Goal: Information Seeking & Learning: Learn about a topic

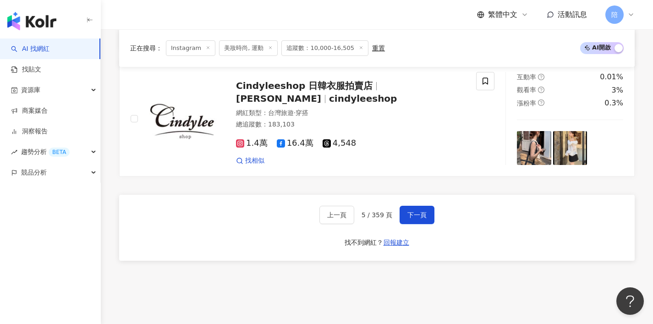
scroll to position [1730, 0]
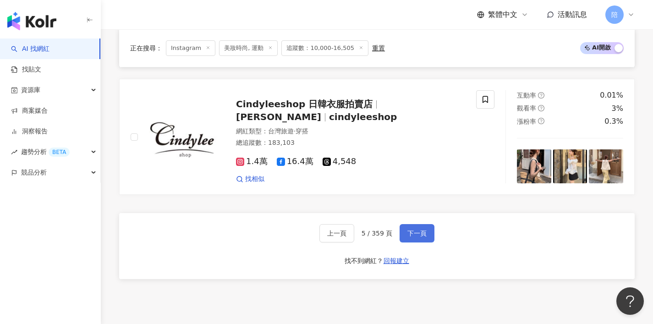
click at [419, 237] on span "下一頁" at bounding box center [416, 233] width 19 height 7
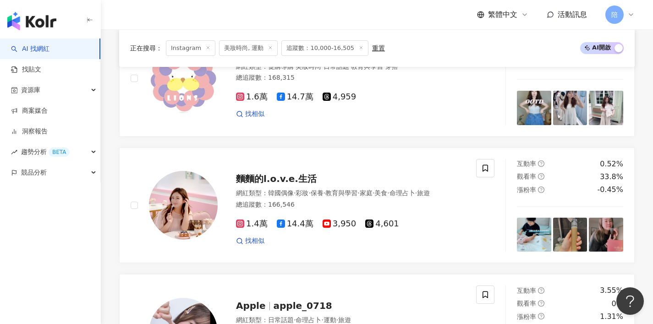
scroll to position [1568, 0]
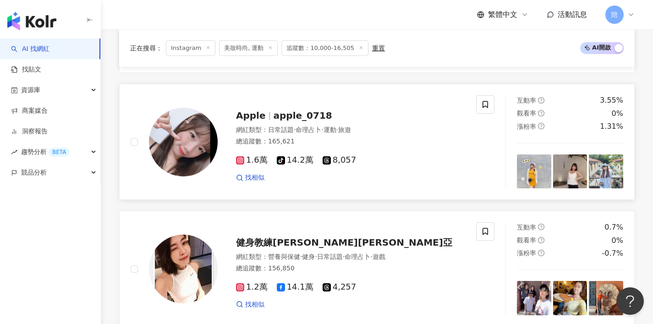
click at [296, 121] on span "apple_0718" at bounding box center [303, 115] width 59 height 11
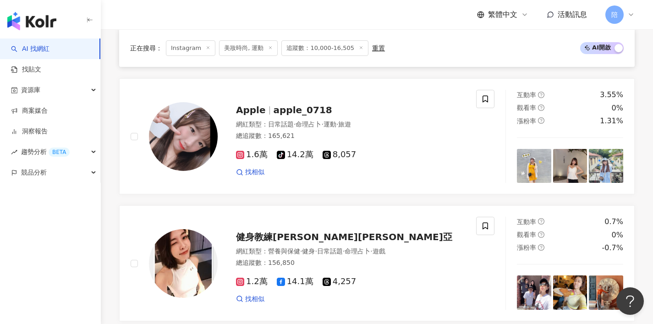
scroll to position [1787, 0]
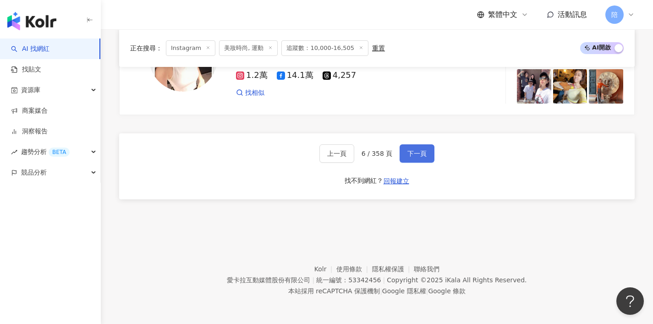
click at [414, 148] on button "下一頁" at bounding box center [417, 153] width 35 height 18
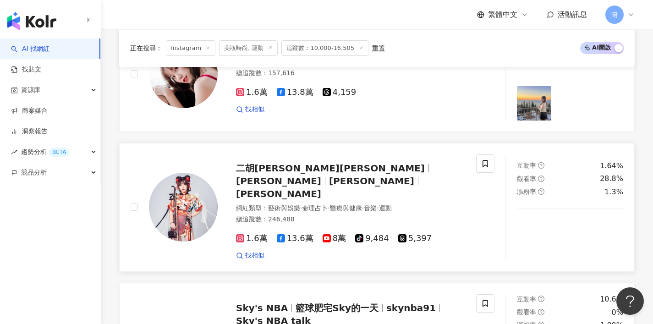
scroll to position [1094, 0]
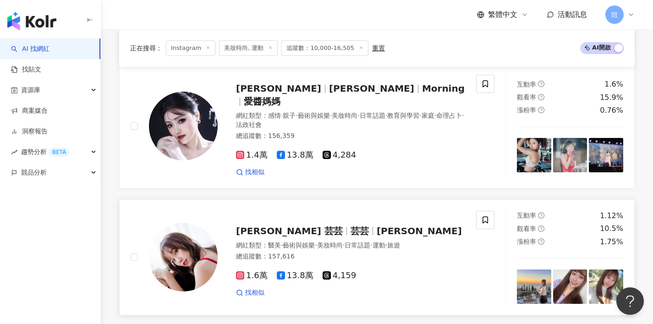
click at [351, 225] on span "芸芸" at bounding box center [360, 230] width 18 height 11
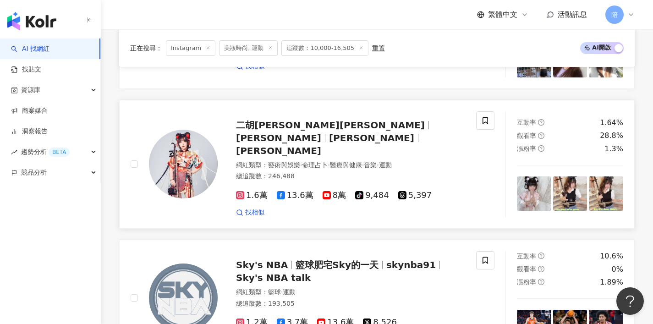
scroll to position [1514, 0]
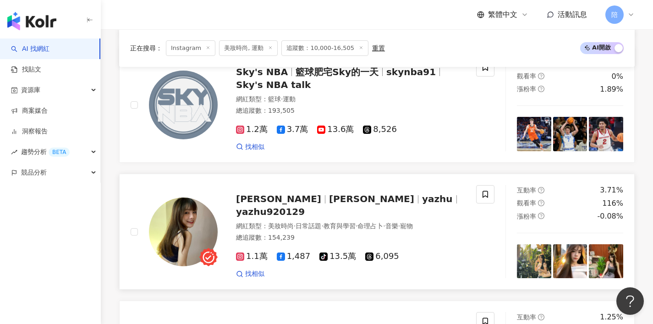
click at [422, 193] on span "yazhu" at bounding box center [437, 198] width 31 height 11
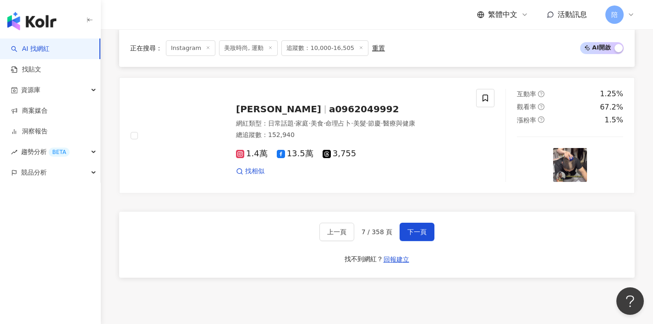
scroll to position [1740, 0]
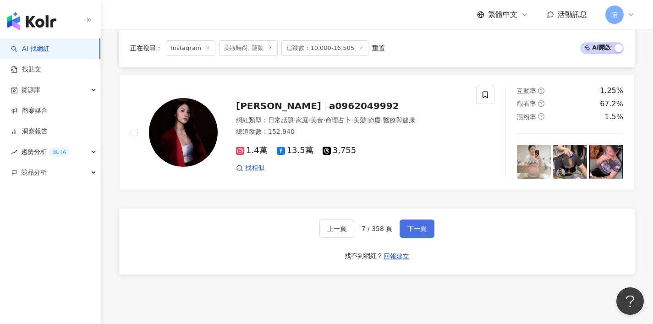
click at [418, 225] on span "下一頁" at bounding box center [416, 228] width 19 height 7
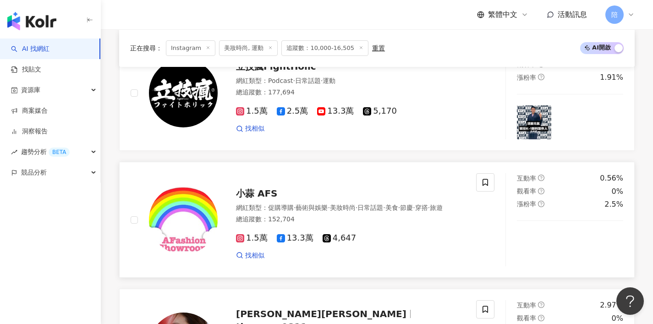
scroll to position [683, 0]
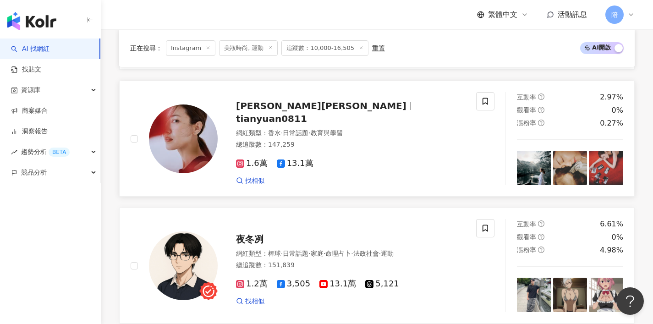
click at [307, 121] on span "tianyuan0811" at bounding box center [271, 118] width 71 height 11
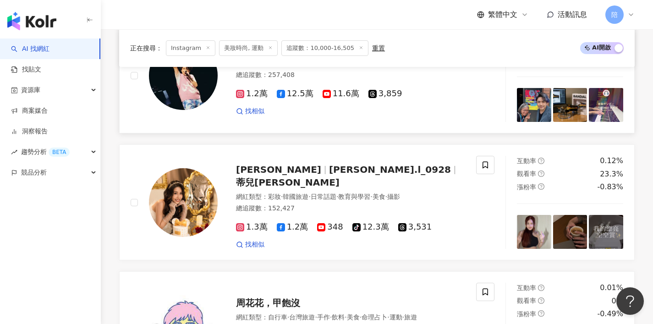
scroll to position [1427, 0]
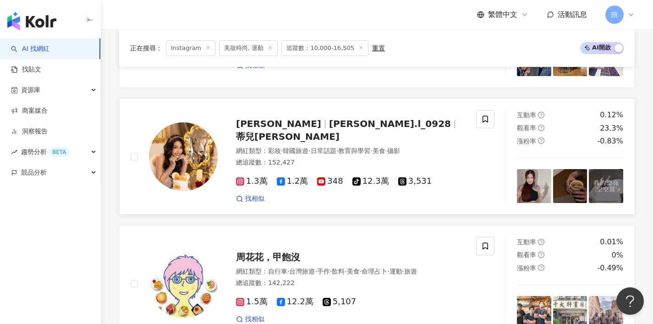
click at [329, 129] on span "ariana.l_0928" at bounding box center [390, 123] width 122 height 11
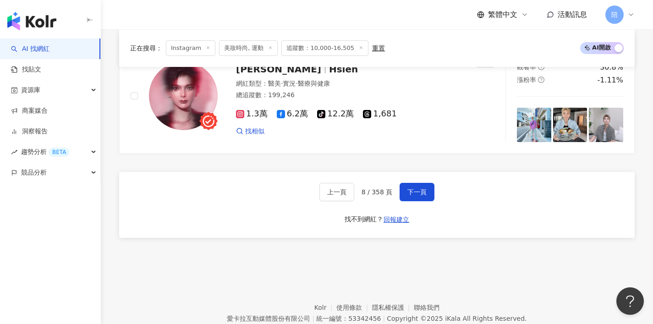
scroll to position [1728, 0]
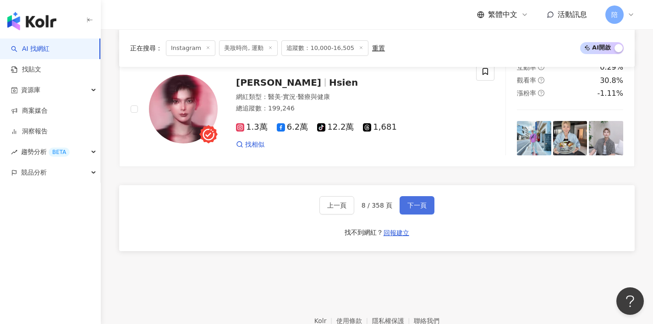
click at [416, 209] on span "下一頁" at bounding box center [416, 205] width 19 height 7
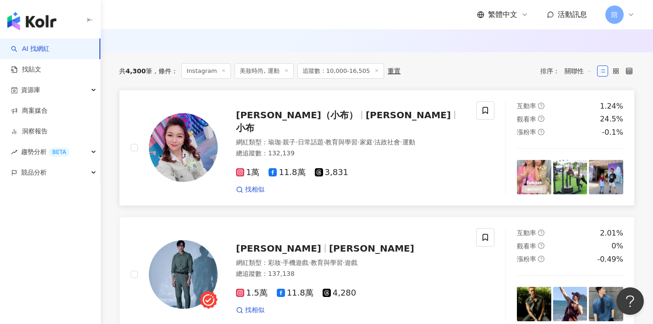
scroll to position [333, 0]
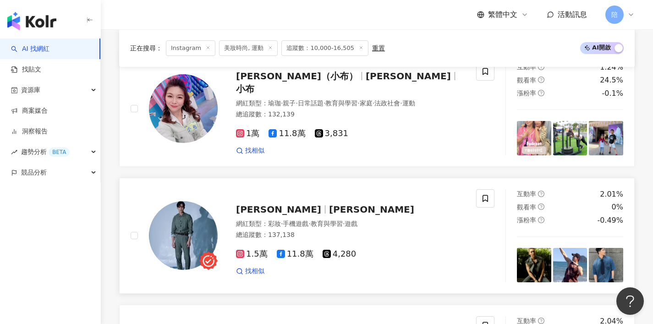
click at [329, 212] on span "Ray Yang" at bounding box center [371, 209] width 85 height 11
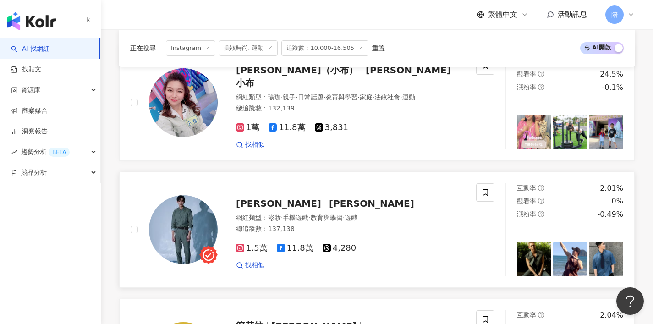
scroll to position [478, 0]
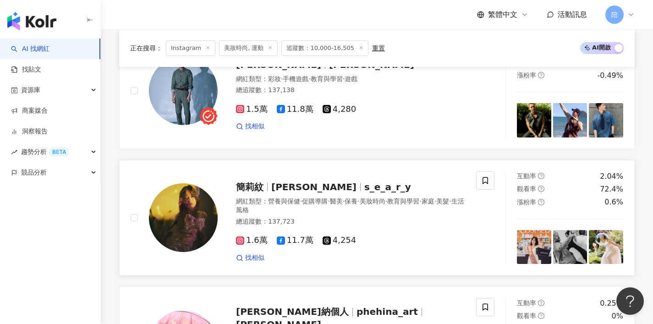
click at [370, 192] on span "s_e_a_r_y" at bounding box center [387, 186] width 47 height 11
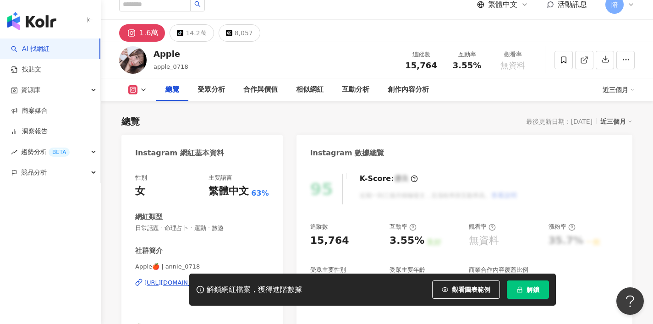
scroll to position [131, 0]
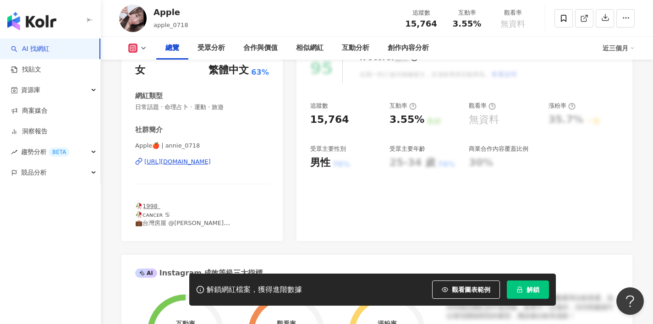
click at [211, 159] on div "https://www.instagram.com/annie_0718/" at bounding box center [177, 162] width 66 height 8
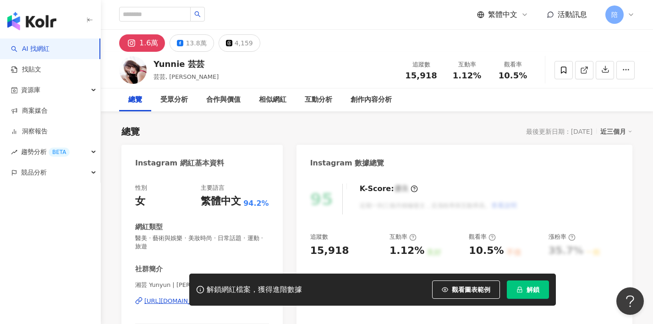
click at [211, 297] on div "https://www.instagram.com/yunyun.1123/" at bounding box center [177, 301] width 66 height 8
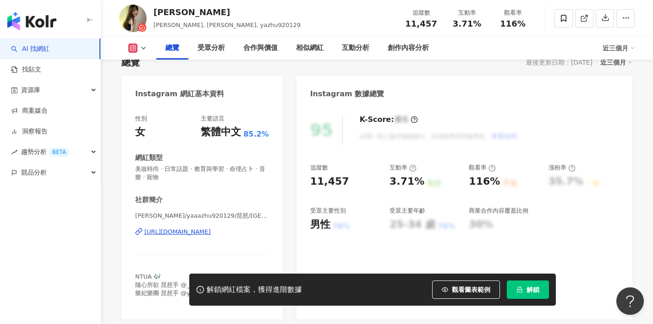
click at [211, 235] on div "https://www.instagram.com/yaaazhu920129/" at bounding box center [177, 232] width 66 height 8
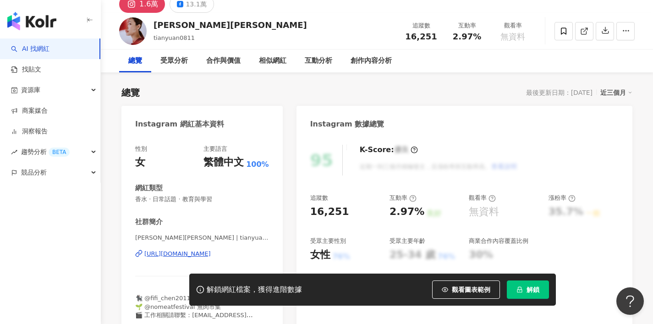
scroll to position [45, 0]
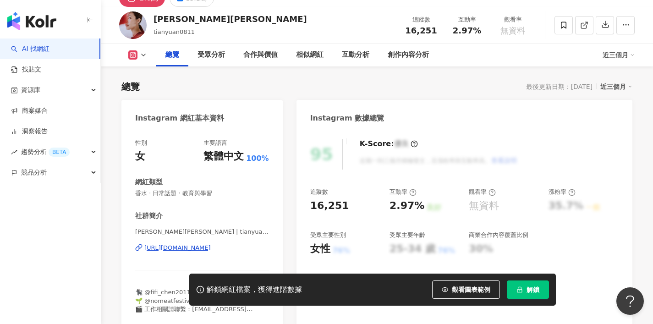
click at [211, 250] on div "[URL][DOMAIN_NAME]" at bounding box center [177, 248] width 66 height 8
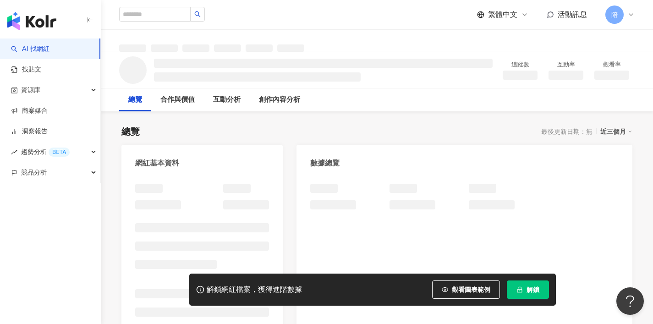
scroll to position [3, 0]
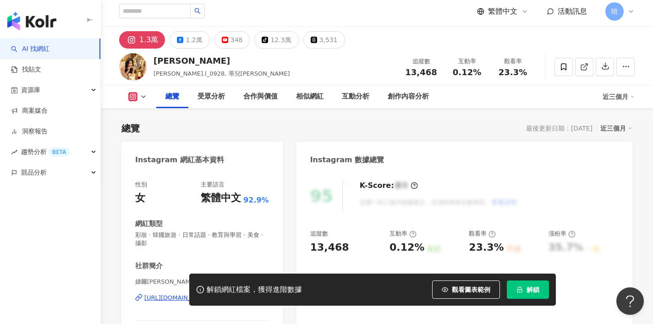
scroll to position [110, 0]
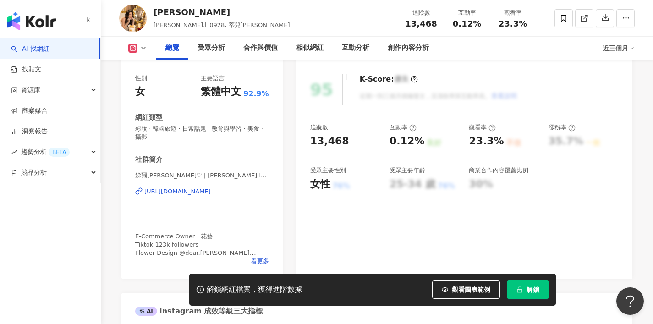
click at [211, 188] on div "[URL][DOMAIN_NAME]" at bounding box center [177, 191] width 66 height 8
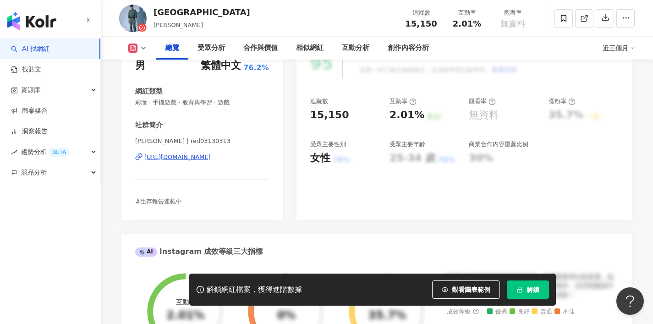
click at [207, 159] on div "[URL][DOMAIN_NAME]" at bounding box center [177, 157] width 66 height 8
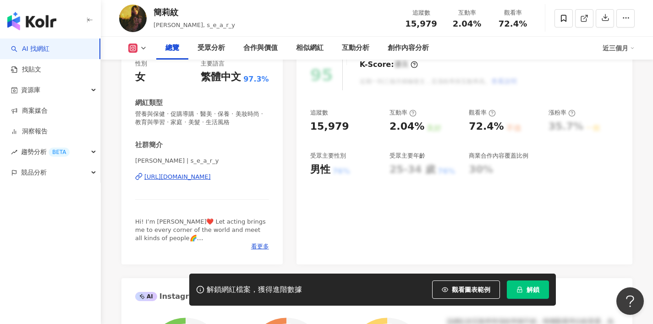
scroll to position [128, 0]
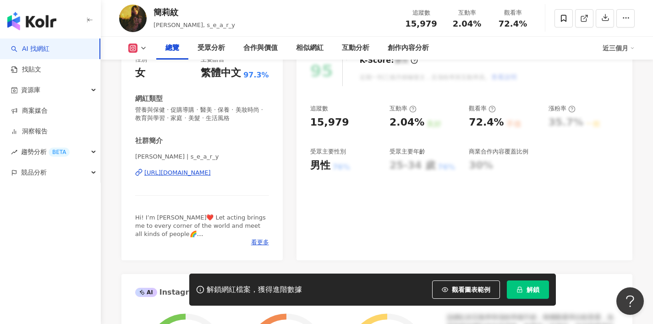
click at [205, 176] on div "[URL][DOMAIN_NAME]" at bounding box center [177, 173] width 66 height 8
